Goal: Transaction & Acquisition: Purchase product/service

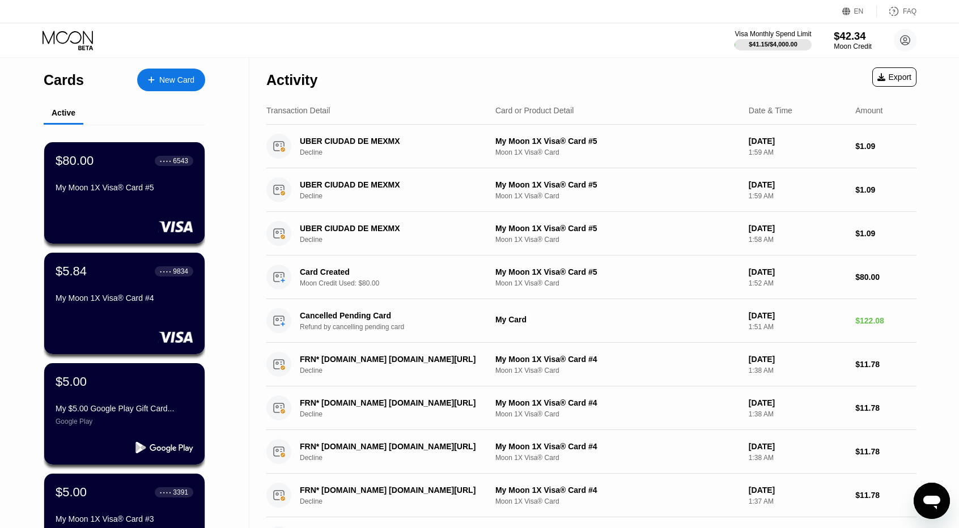
click at [840, 33] on div "$42.34" at bounding box center [852, 36] width 38 height 12
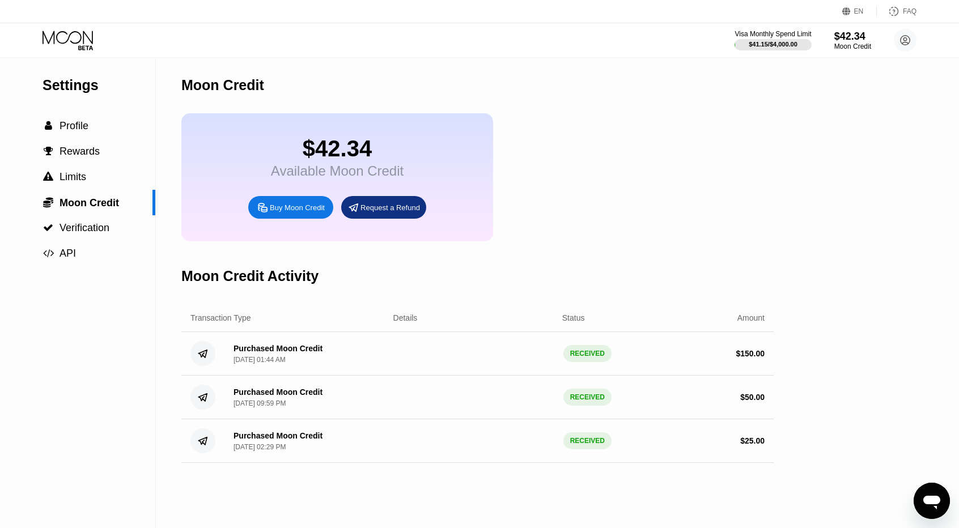
click at [401, 212] on div "Request a Refund" at bounding box center [389, 208] width 59 height 10
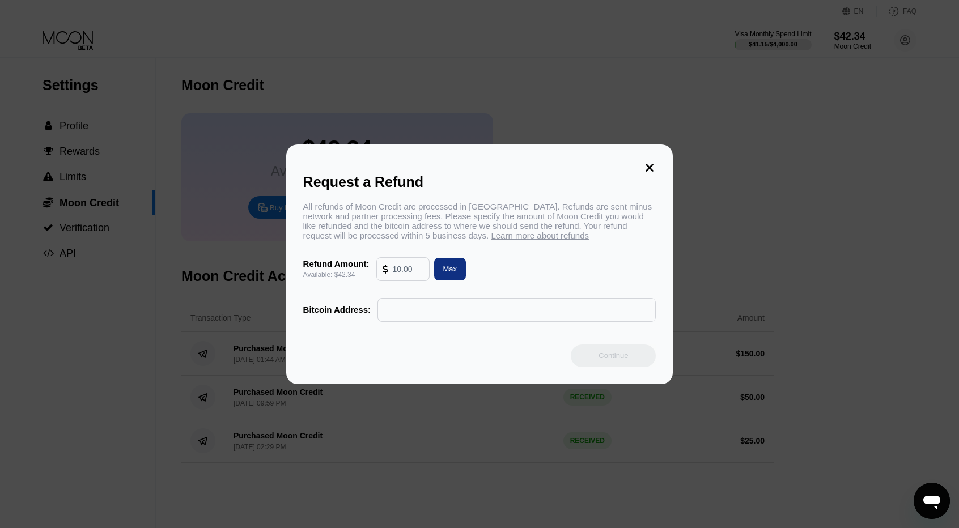
click at [414, 280] on input "text" at bounding box center [408, 269] width 31 height 23
click at [406, 279] on input "text" at bounding box center [408, 269] width 31 height 23
type input "40"
click at [451, 313] on input "text" at bounding box center [517, 310] width 266 height 23
paste input "bc1qu0993aeymres622c6paj7ypqs4qp56nh6vlhjm"
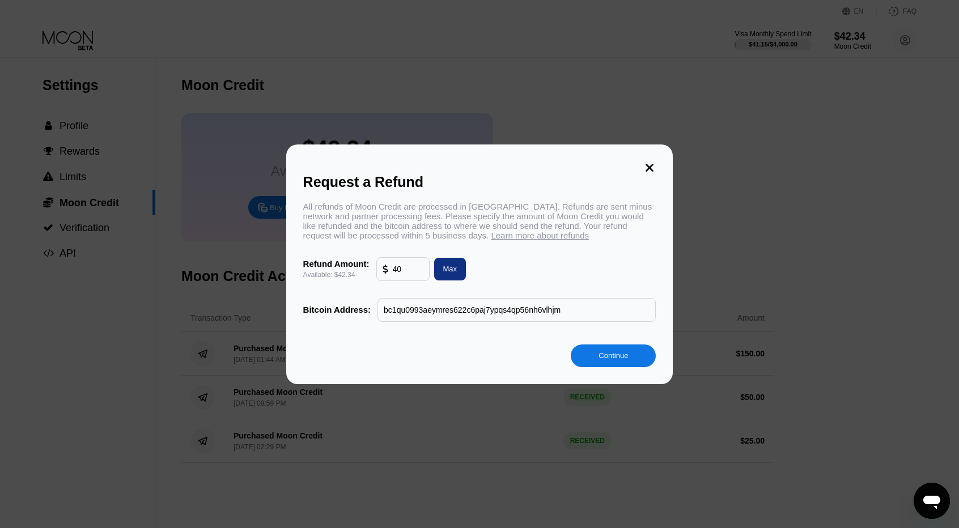
type input "bc1qu0993aeymres622c6paj7ypqs4qp56nh6vlhjm"
click at [608, 348] on div "Continue" at bounding box center [612, 355] width 85 height 23
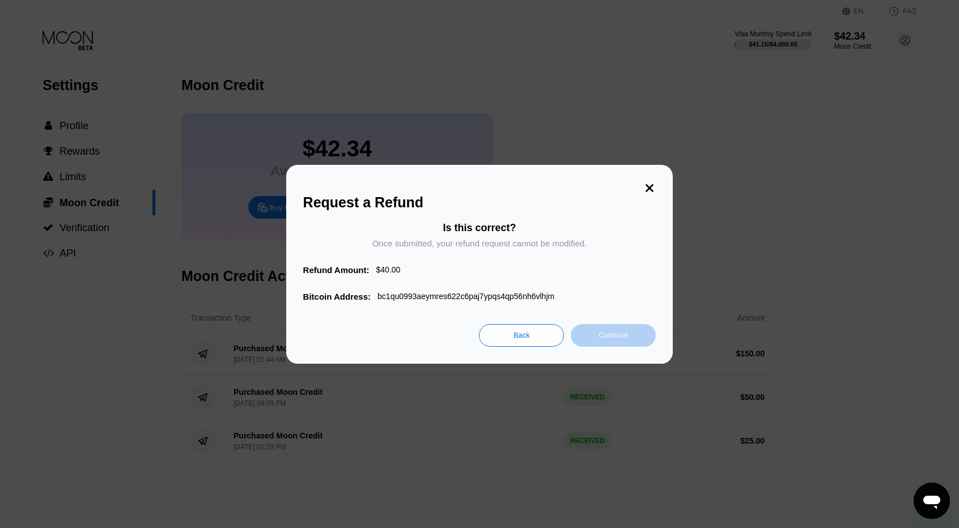
click at [603, 339] on div "Continue" at bounding box center [612, 335] width 29 height 10
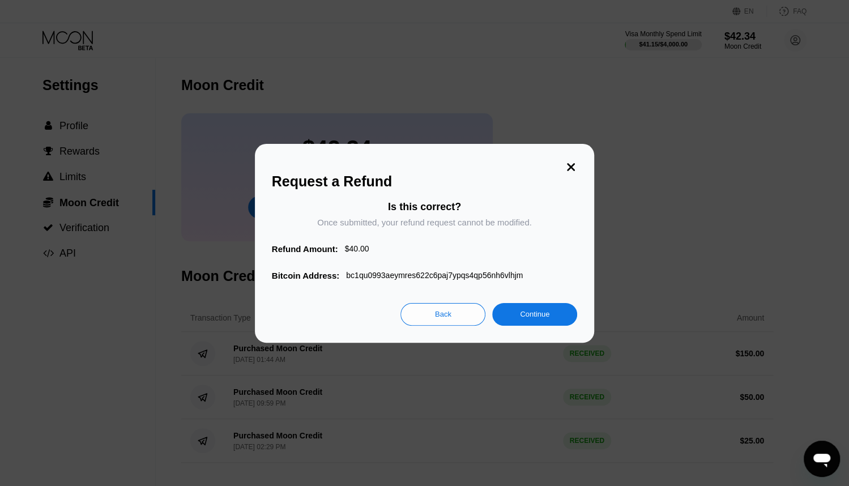
click at [283, 93] on div at bounding box center [483, 264] width 967 height 528
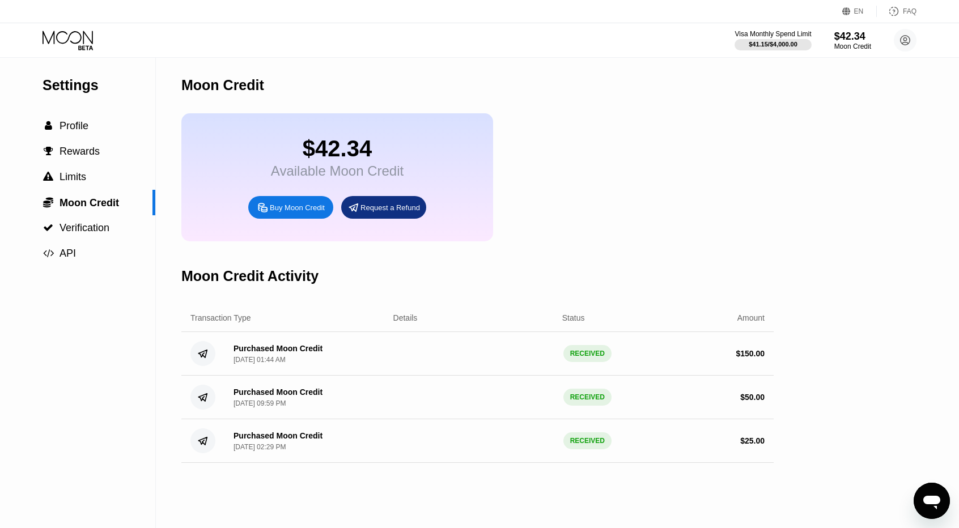
click at [310, 154] on div "$42.34" at bounding box center [337, 148] width 133 height 25
click at [139, 168] on div " Limits" at bounding box center [77, 176] width 155 height 25
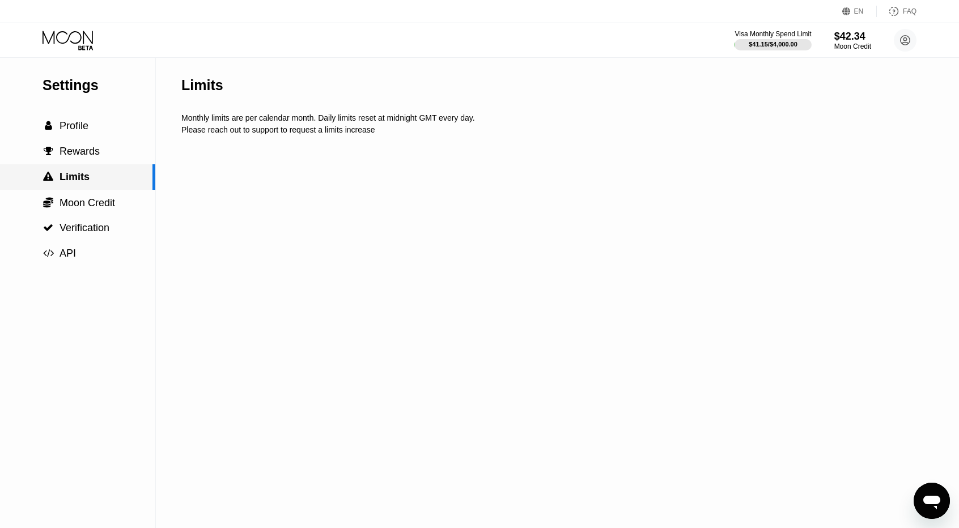
click at [136, 183] on div " Limits" at bounding box center [76, 177] width 152 height 12
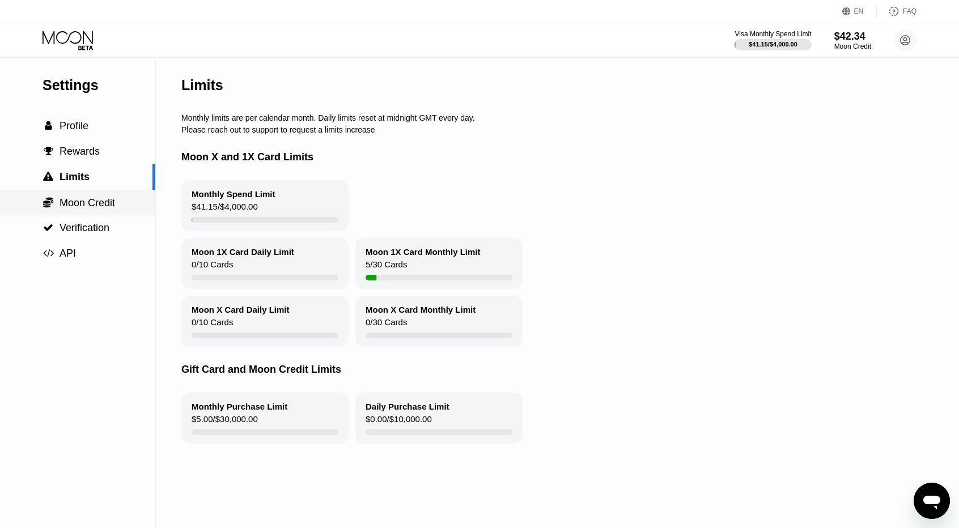
click at [118, 195] on div " Moon Credit" at bounding box center [77, 202] width 155 height 25
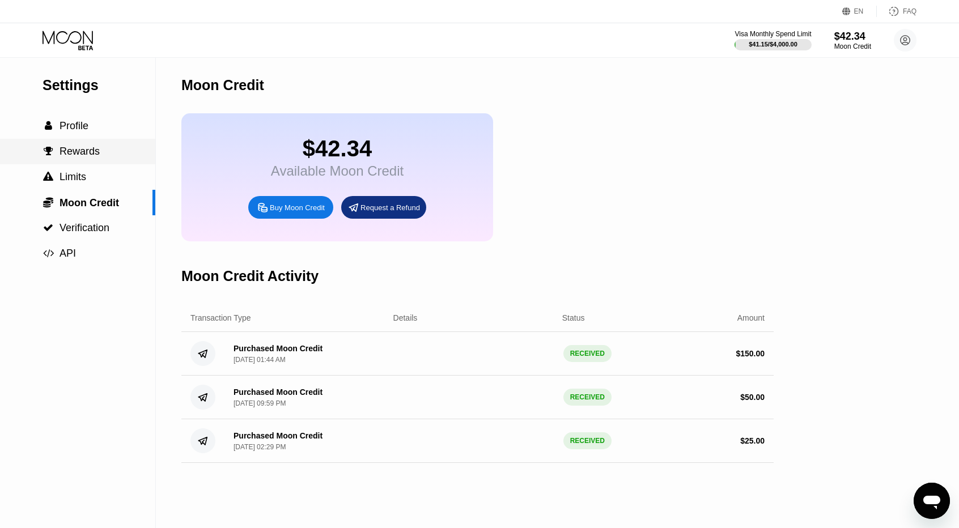
click at [129, 142] on div " Rewards" at bounding box center [77, 151] width 155 height 25
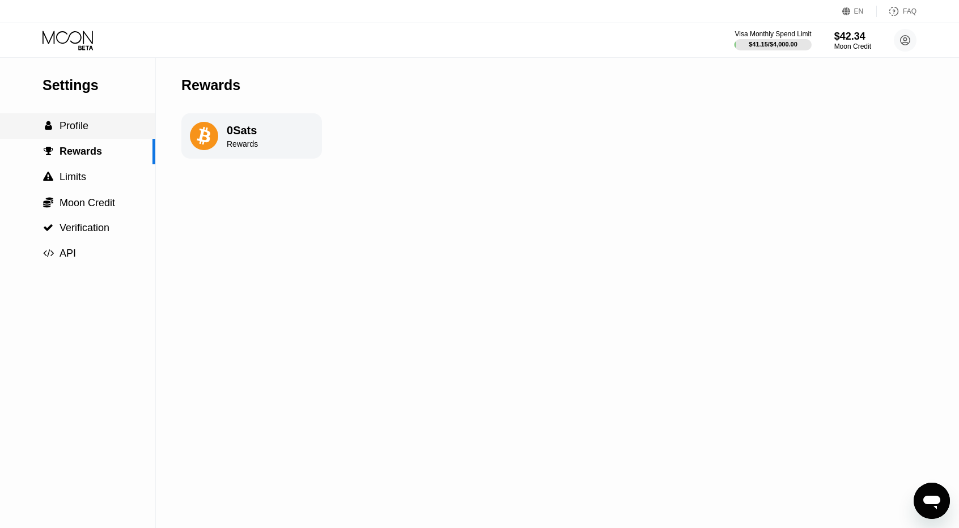
click at [114, 122] on div " Profile" at bounding box center [77, 126] width 155 height 12
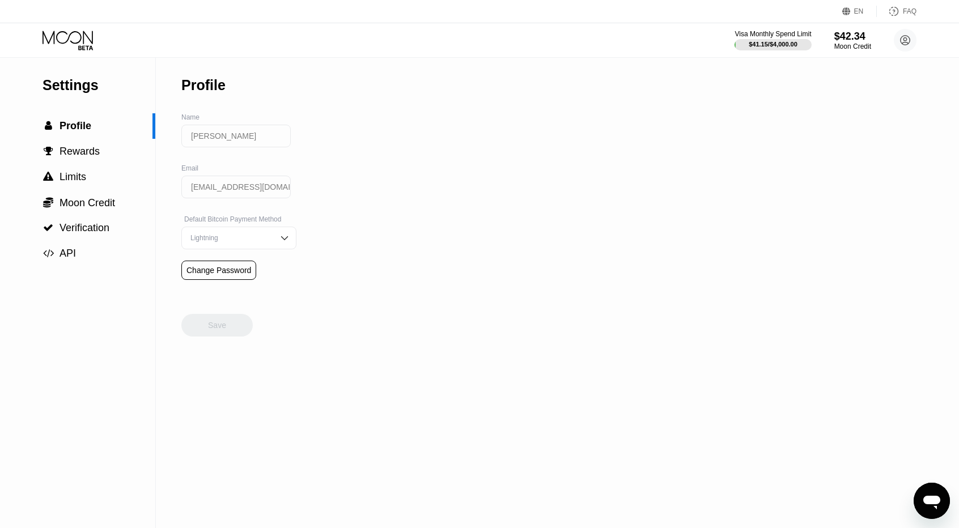
click at [442, 477] on div "Settings  Profile  Rewards  Limits  Moon Credit  Verification  API Profil…" at bounding box center [479, 292] width 959 height 471
click at [114, 189] on div " Limits" at bounding box center [77, 176] width 155 height 25
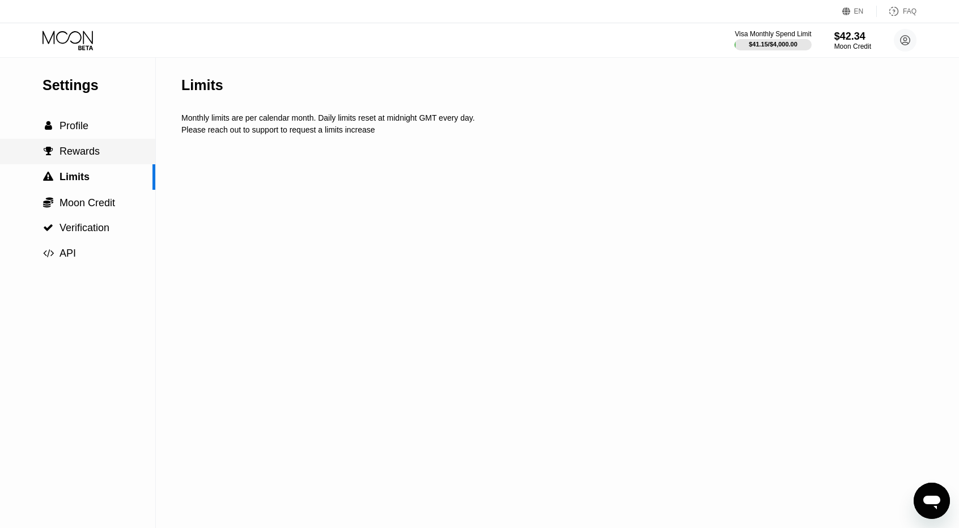
click at [119, 157] on div " Rewards" at bounding box center [77, 152] width 155 height 12
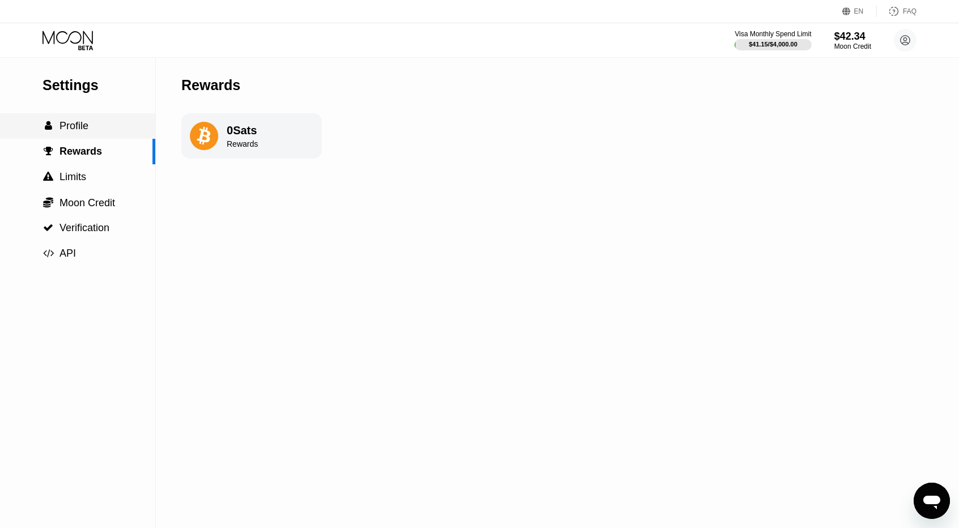
click at [125, 116] on div " Profile" at bounding box center [77, 125] width 155 height 25
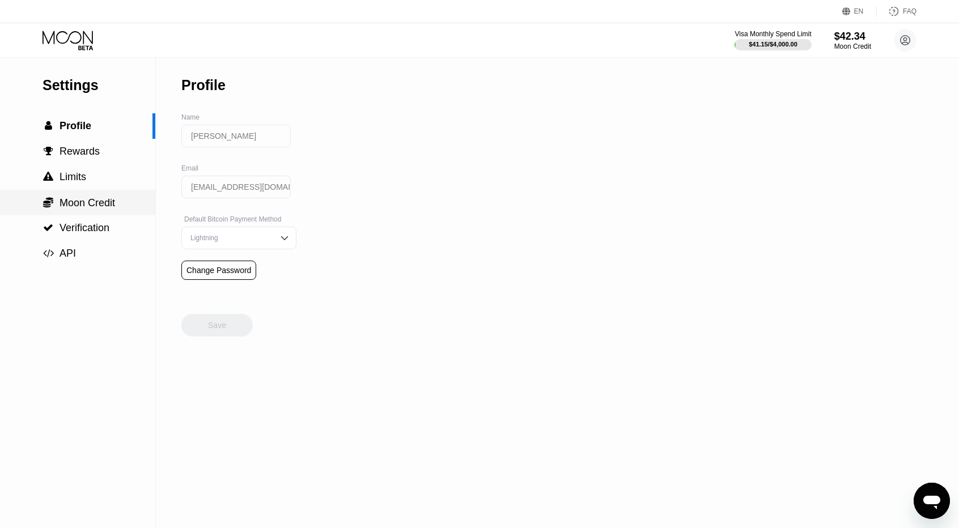
click at [115, 201] on span "Moon Credit" at bounding box center [87, 202] width 56 height 11
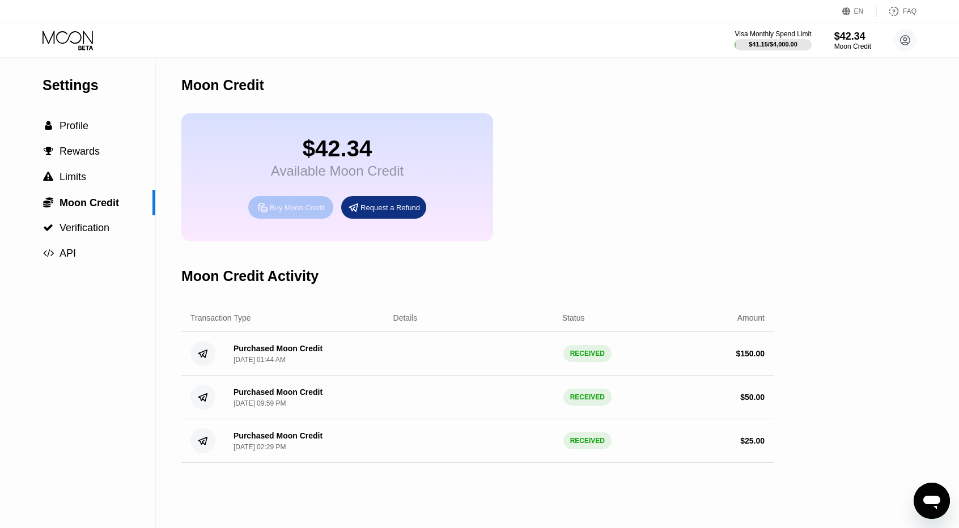
click at [322, 219] on div "Buy Moon Credit" at bounding box center [290, 207] width 85 height 23
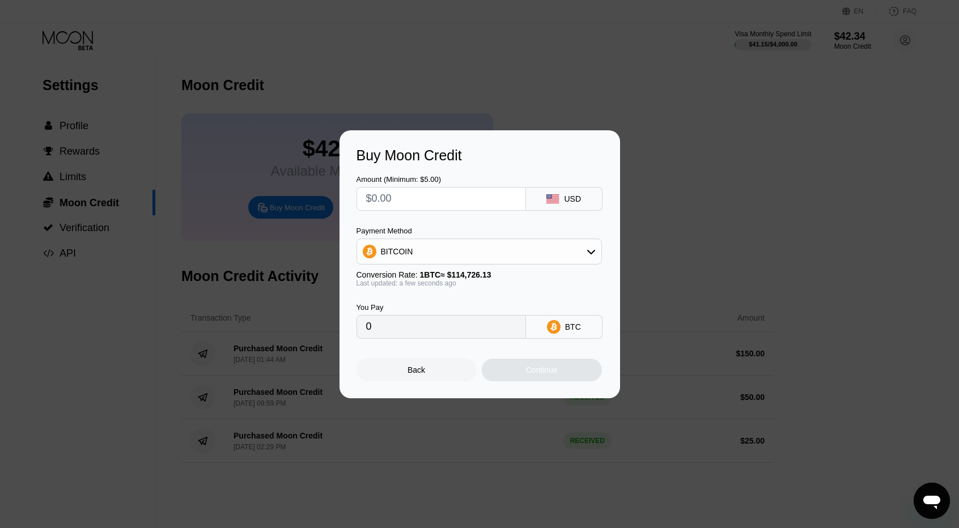
click at [431, 205] on input "text" at bounding box center [441, 199] width 150 height 23
type input "$50"
type input "0.00043583"
click at [563, 381] on div "Continue" at bounding box center [542, 370] width 120 height 23
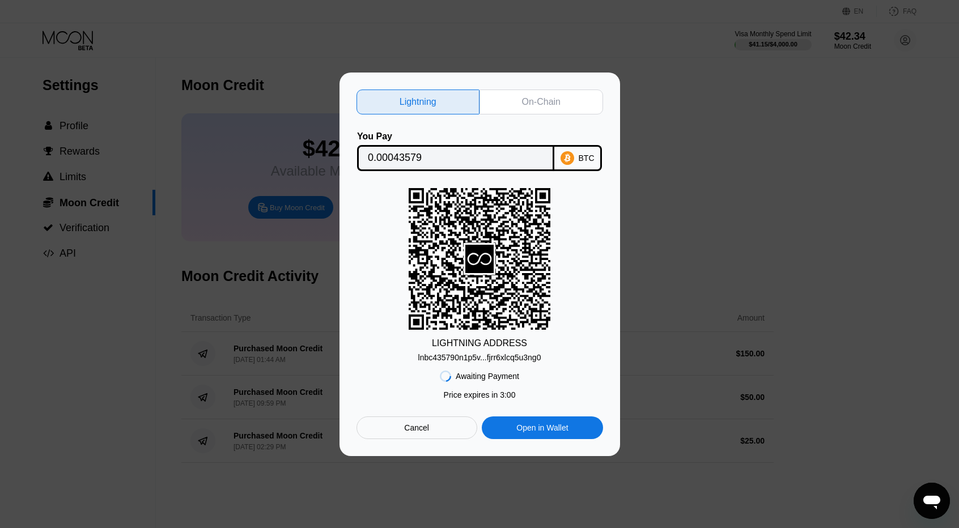
click at [446, 410] on div "Awaiting Payment Price expires in 3 : 00 Cancel Open in [GEOGRAPHIC_DATA]" at bounding box center [479, 400] width 246 height 77
click at [414, 421] on div "Cancel" at bounding box center [416, 427] width 121 height 23
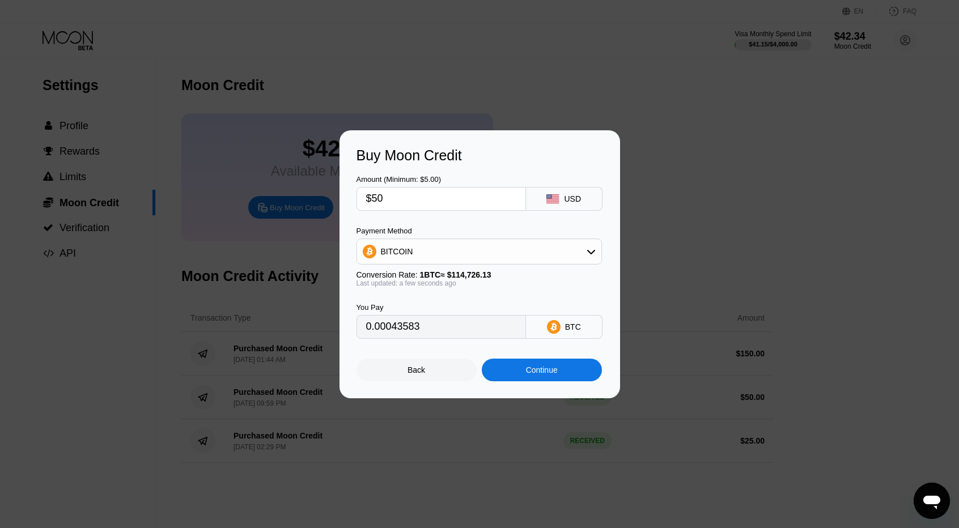
click at [536, 370] on div "Continue" at bounding box center [542, 369] width 32 height 9
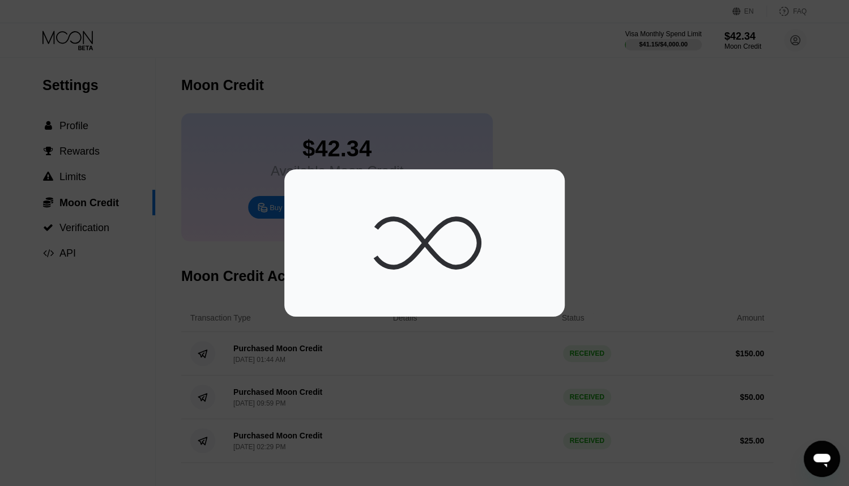
click at [414, 142] on div at bounding box center [483, 264] width 967 height 528
